Goal: Task Accomplishment & Management: Complete application form

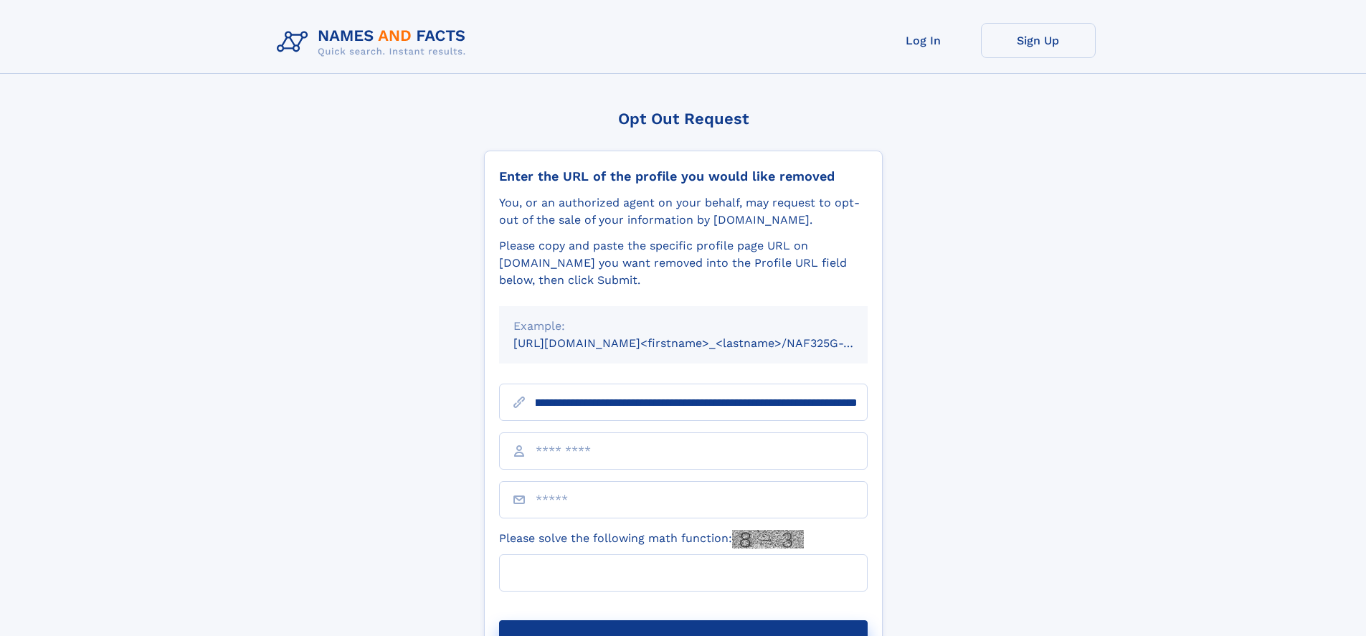
scroll to position [0, 157]
type input "**********"
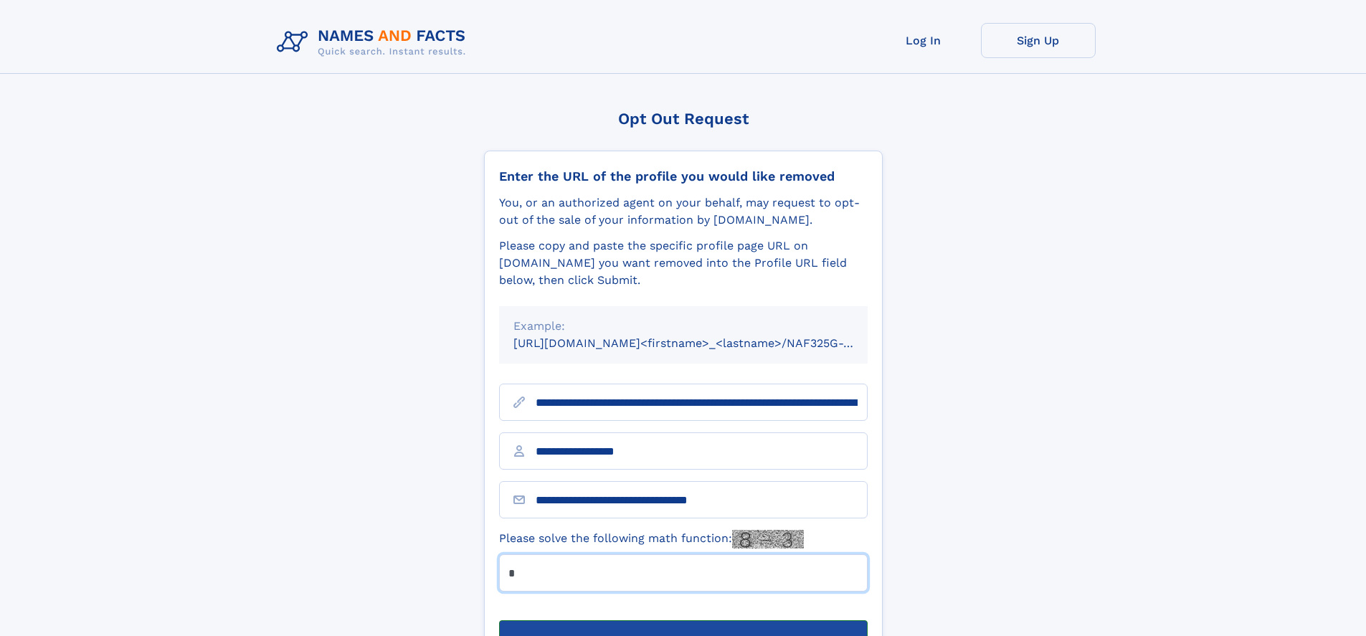
type input "*"
click at [683, 620] on button "Submit Opt Out Request" at bounding box center [683, 643] width 369 height 46
